Goal: Transaction & Acquisition: Purchase product/service

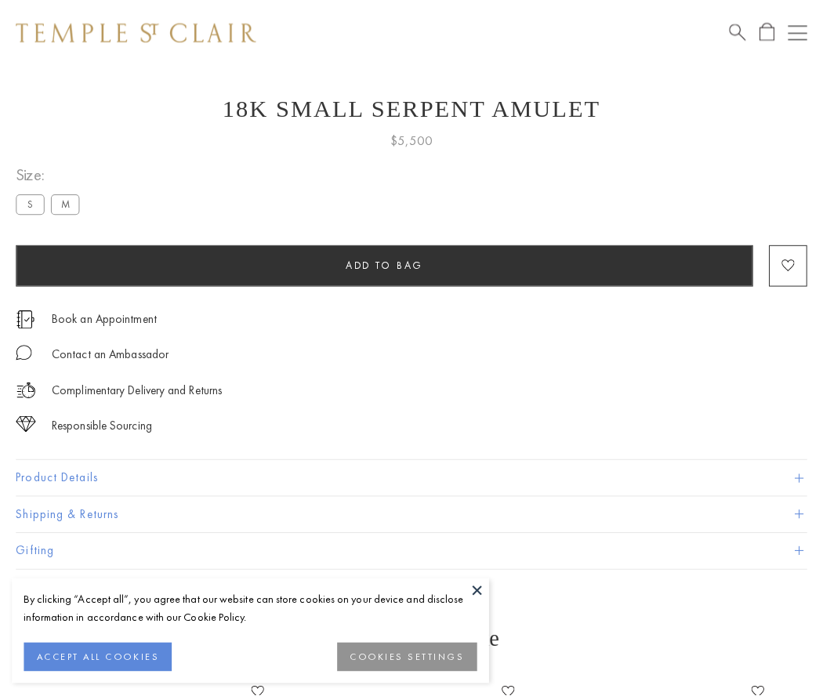
scroll to position [62, 0]
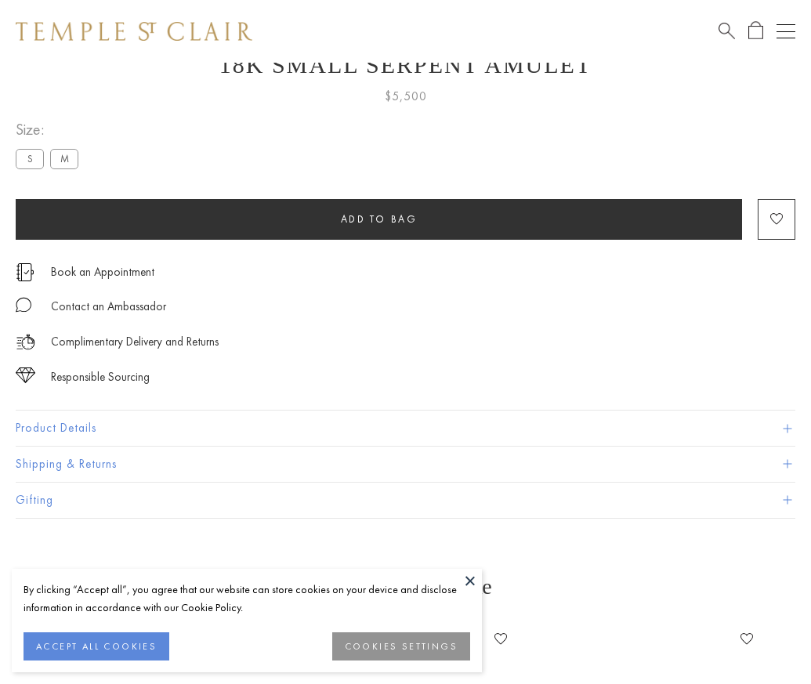
click at [379, 219] on span "Add to bag" at bounding box center [379, 218] width 77 height 13
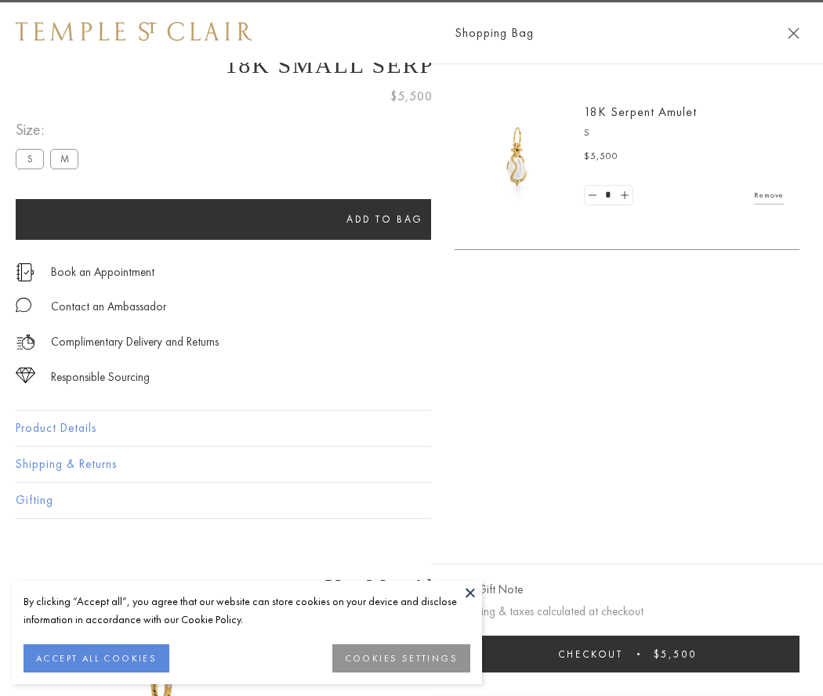
click at [738, 654] on button "Checkout $5,500" at bounding box center [627, 654] width 345 height 37
